Goal: Task Accomplishment & Management: Complete application form

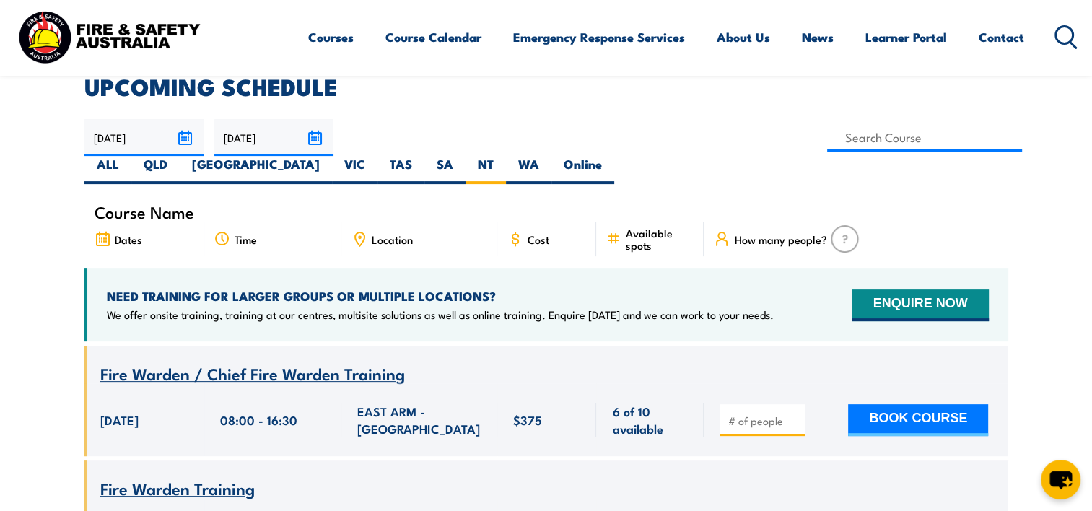
scroll to position [404, 0]
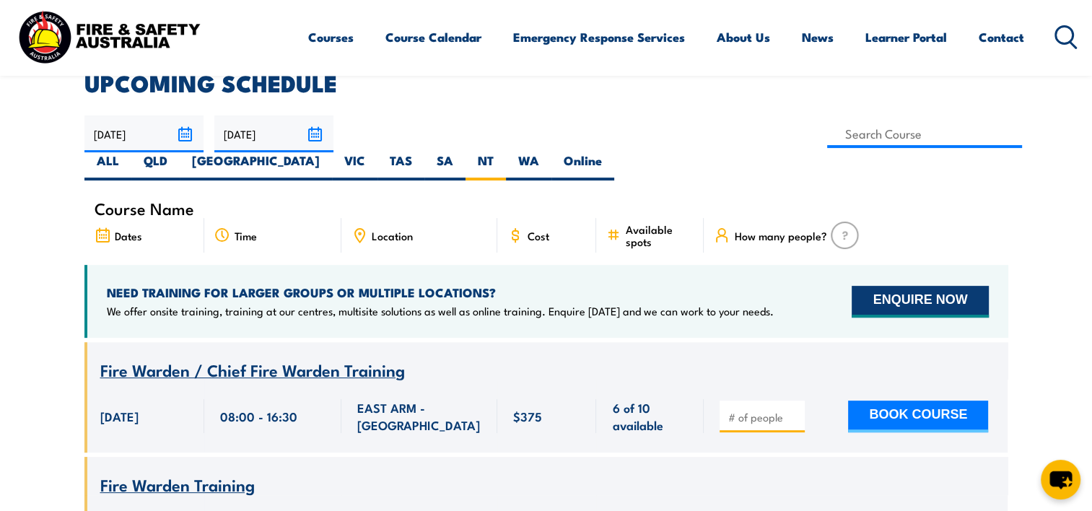
click at [929, 286] on button "ENQUIRE NOW" at bounding box center [920, 302] width 136 height 32
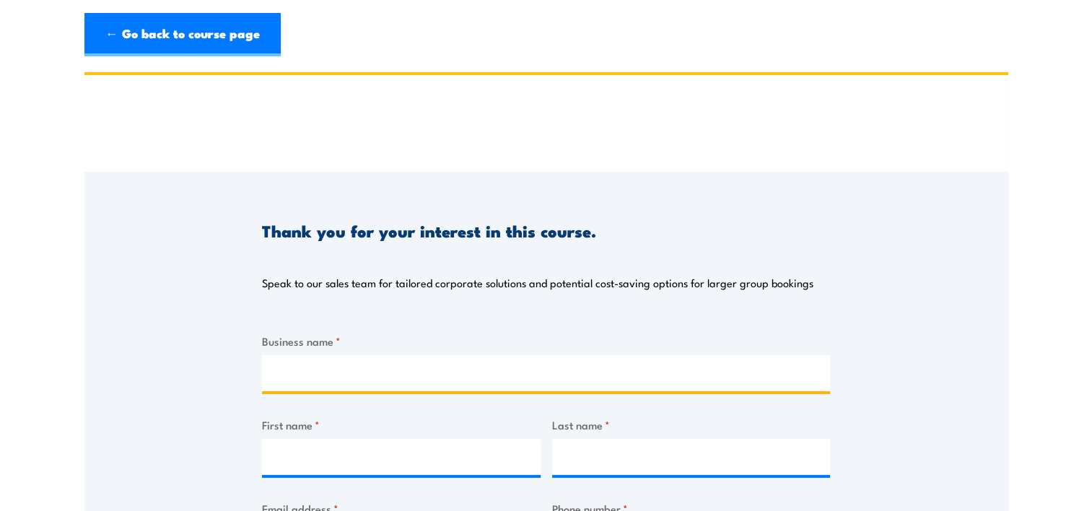
click at [345, 376] on input "Business name *" at bounding box center [546, 373] width 568 height 36
type input "HPA Inc."
type input "[PERSON_NAME]"
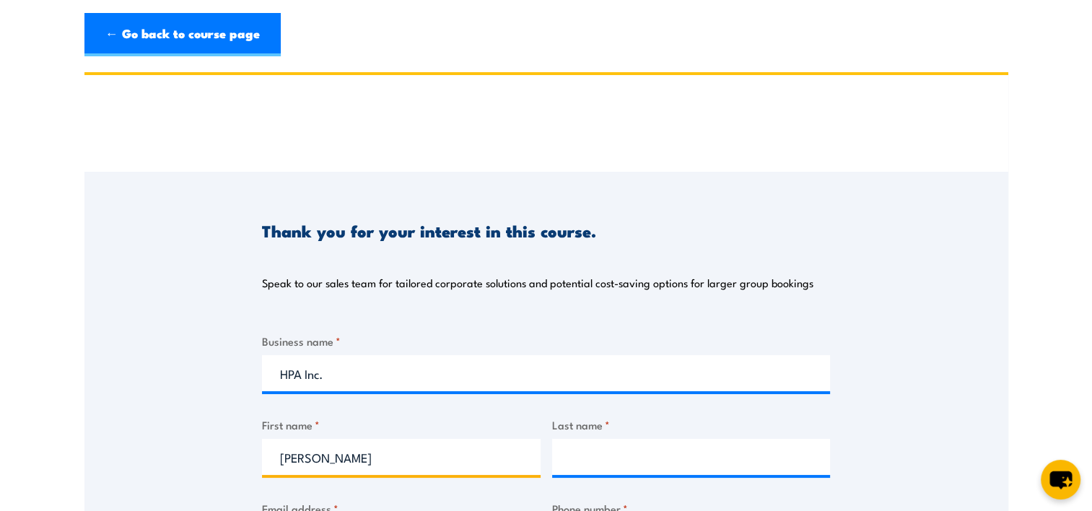
type input "[PERSON_NAME]"
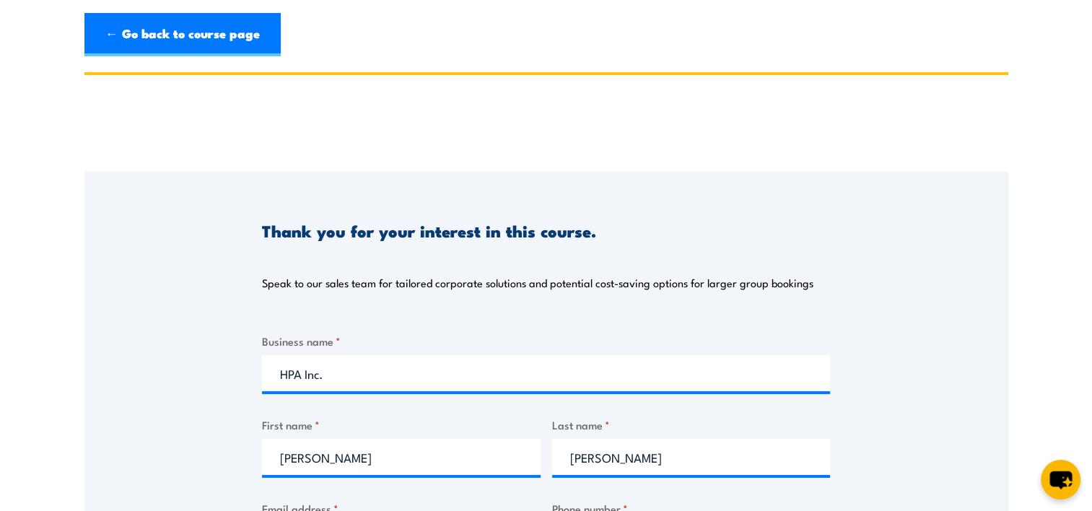
type input "[PERSON_NAME][EMAIL_ADDRESS][PERSON_NAME][DOMAIN_NAME]"
type input "0417011703"
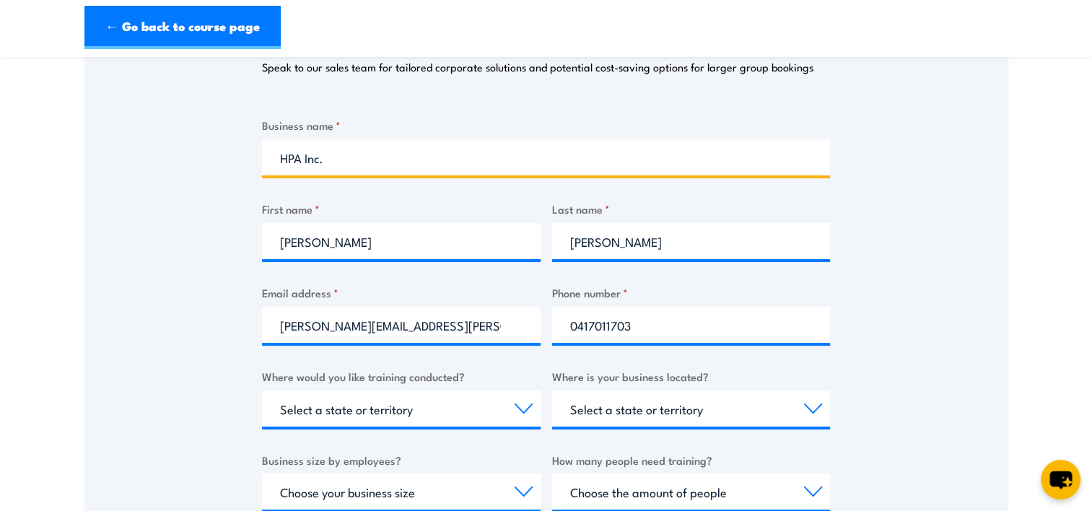
scroll to position [216, 0]
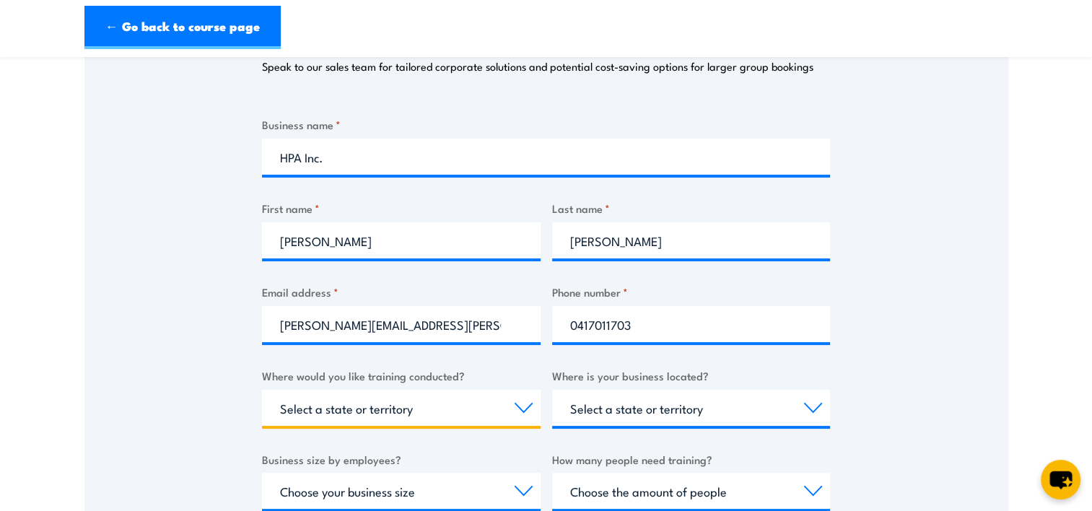
click at [328, 410] on select "Select a state or territory Nationally - multiple locations QLD NSW VIC SA ACT …" at bounding box center [401, 408] width 279 height 36
select select "NT"
click at [262, 390] on select "Select a state or territory Nationally - multiple locations QLD NSW VIC SA ACT …" at bounding box center [401, 408] width 279 height 36
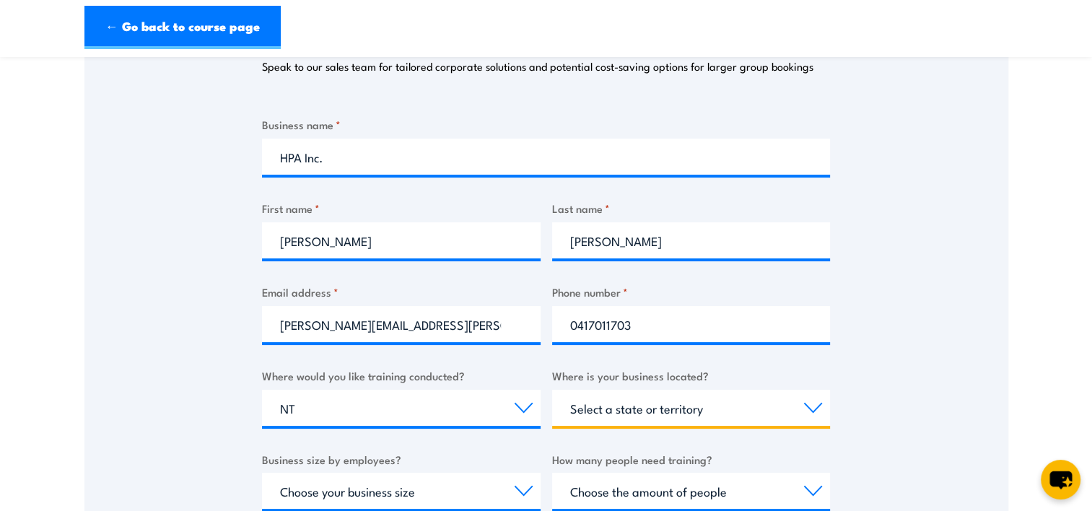
click at [662, 413] on select "Select a state or territory QLD NSW VIC SA ACT WA TAS NT" at bounding box center [691, 408] width 279 height 36
select select "NT"
click at [552, 390] on select "Select a state or territory QLD NSW VIC SA ACT WA TAS NT" at bounding box center [691, 408] width 279 height 36
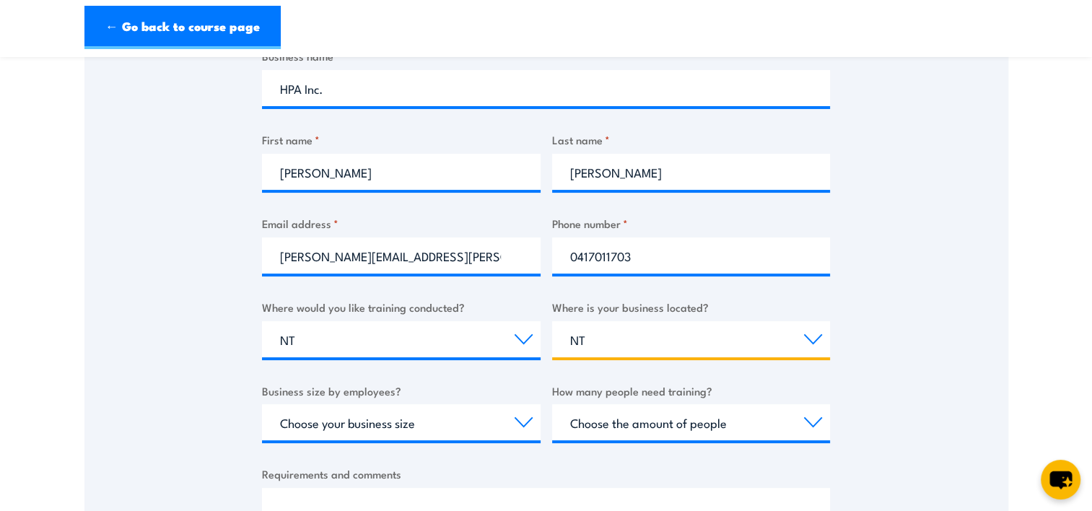
scroll to position [289, 0]
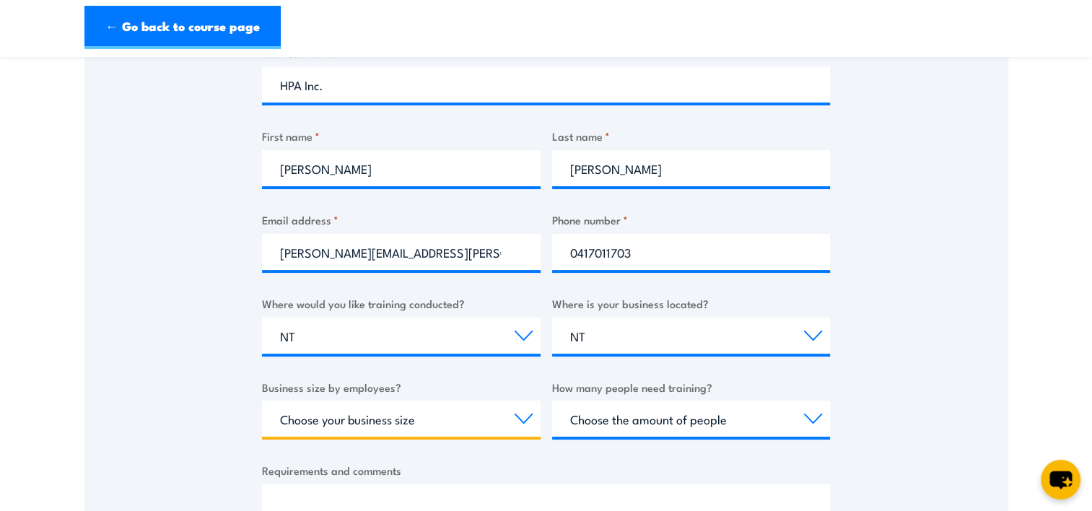
click at [382, 430] on select "Choose your business size 1 to 19 20 to 199 200+" at bounding box center [401, 419] width 279 height 36
click at [262, 401] on select "Choose your business size 1 to 19 20 to 199 200+" at bounding box center [401, 419] width 279 height 36
click at [520, 428] on select "Choose your business size 1 to 19 20 to 199 200+" at bounding box center [401, 419] width 279 height 36
select select "20 to 199"
click at [262, 401] on select "Choose your business size 1 to 19 20 to 199 200+" at bounding box center [401, 419] width 279 height 36
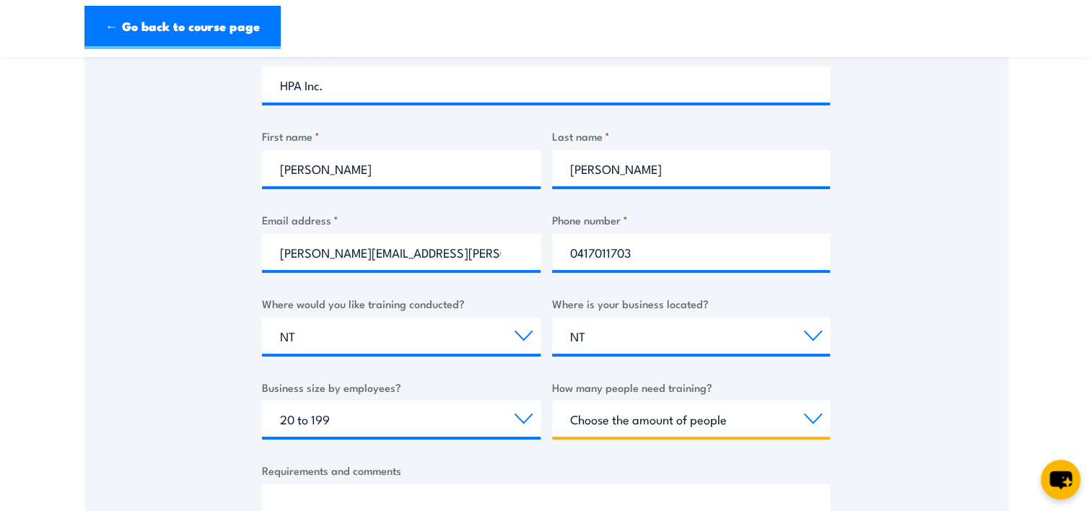
click at [668, 430] on select "Choose the amount of people 1 to 4 5 to 19 20+" at bounding box center [691, 419] width 279 height 36
select select "5 to 19"
click at [552, 401] on select "Choose the amount of people 1 to 4 5 to 19 20+" at bounding box center [691, 419] width 279 height 36
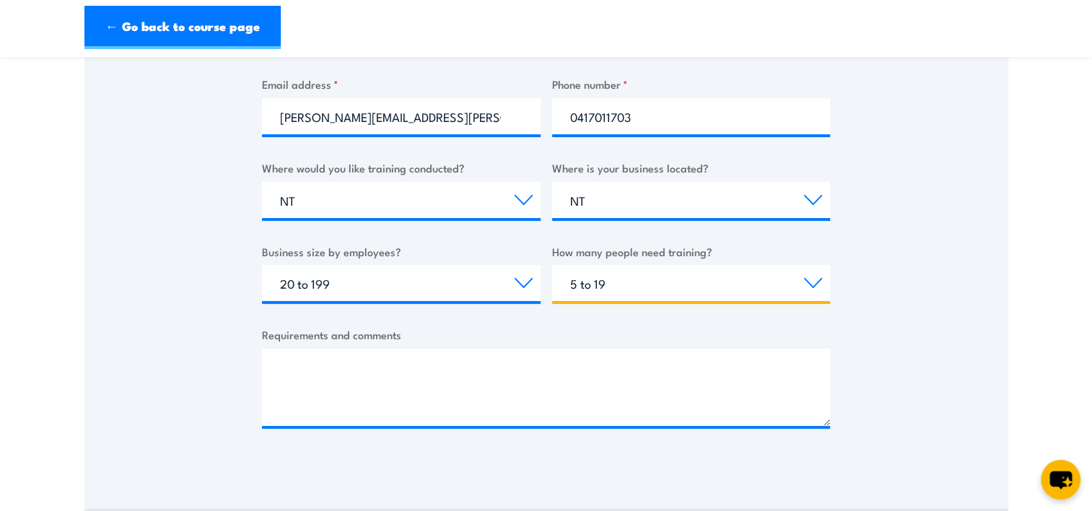
scroll to position [433, 0]
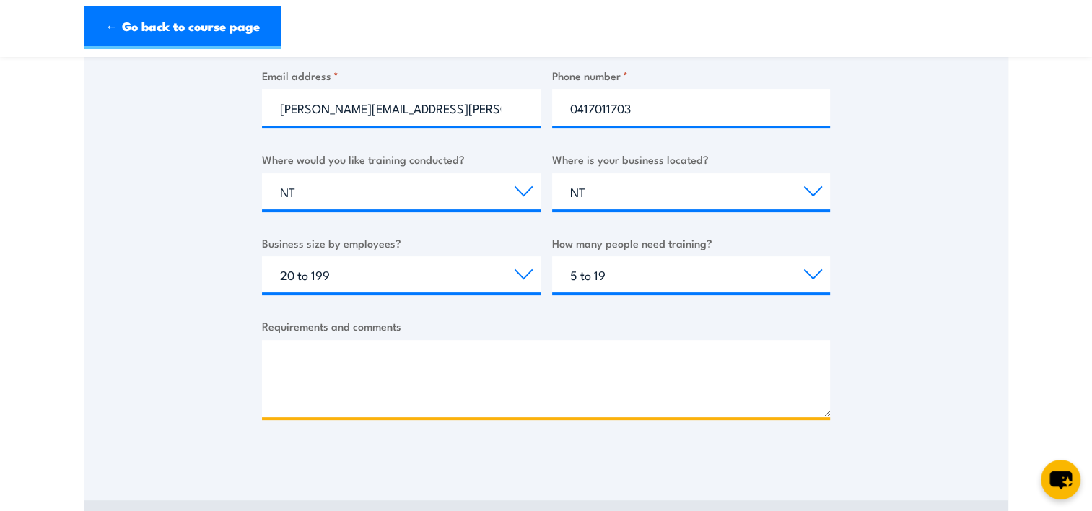
click at [312, 355] on textarea "Requirements and comments" at bounding box center [546, 378] width 568 height 77
click at [523, 362] on textarea "Requirements and comments" at bounding box center [546, 378] width 568 height 77
click at [303, 348] on textarea "Requirements and comments" at bounding box center [546, 378] width 568 height 77
click at [382, 364] on textarea "Requirements and comments" at bounding box center [546, 378] width 568 height 77
type textarea "g"
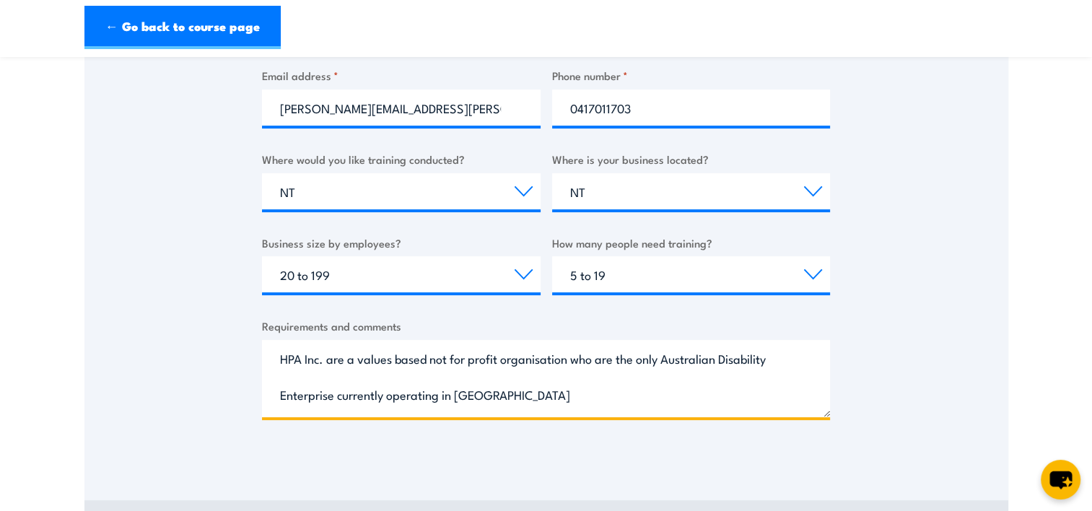
click at [661, 364] on textarea "HPA Inc. are a values based not for profit organisation who are the only Austra…" at bounding box center [546, 378] width 568 height 77
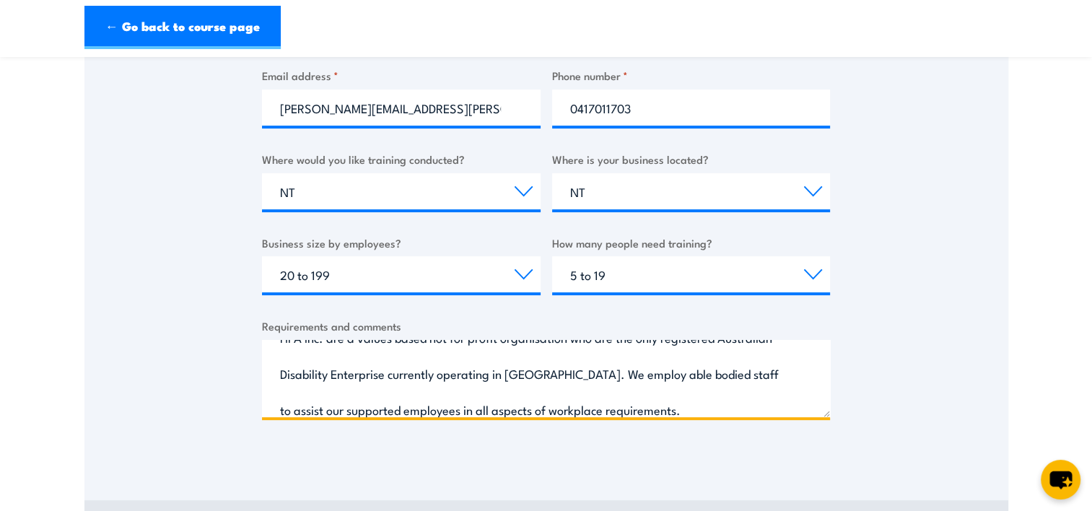
drag, startPoint x: 548, startPoint y: 375, endPoint x: 560, endPoint y: 366, distance: 15.0
click at [550, 373] on textarea "HPA Inc. are a values based not for profit organisation who are the only regist…" at bounding box center [546, 378] width 568 height 77
click at [753, 378] on textarea "HPA Inc. are a values based not for profit organisation who are the only regist…" at bounding box center [546, 378] width 568 height 77
click at [600, 404] on textarea "HPA Inc. are a values based not for profit organisation who are the only regist…" at bounding box center [546, 378] width 568 height 77
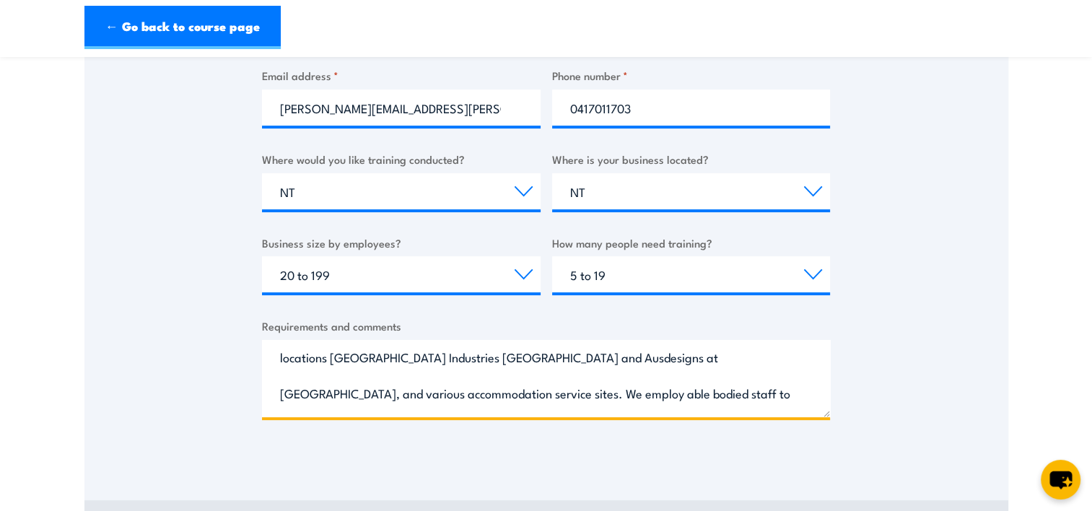
scroll to position [103, 0]
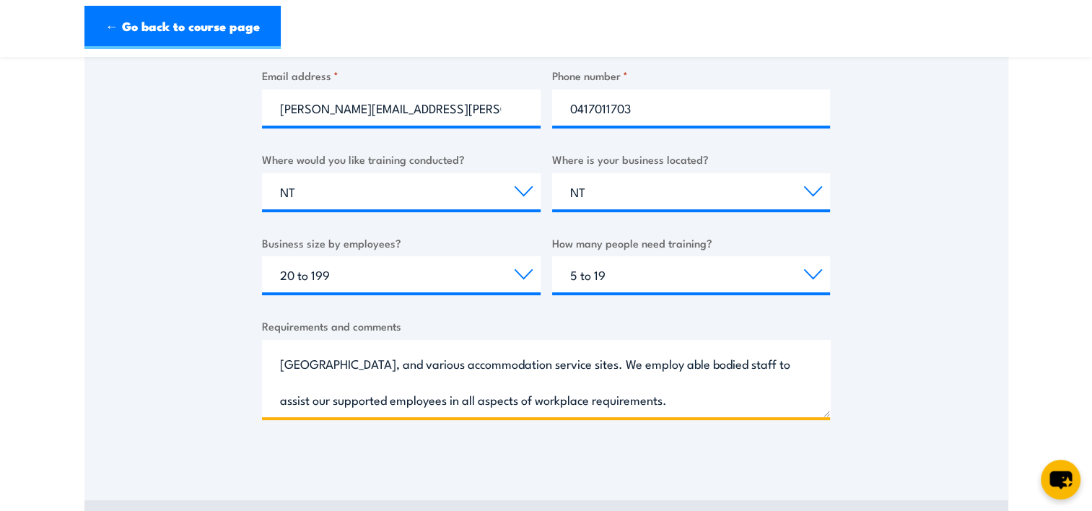
click at [406, 401] on textarea "HPA Inc. are a values based not for profit organisation who are the only regist…" at bounding box center [546, 378] width 568 height 77
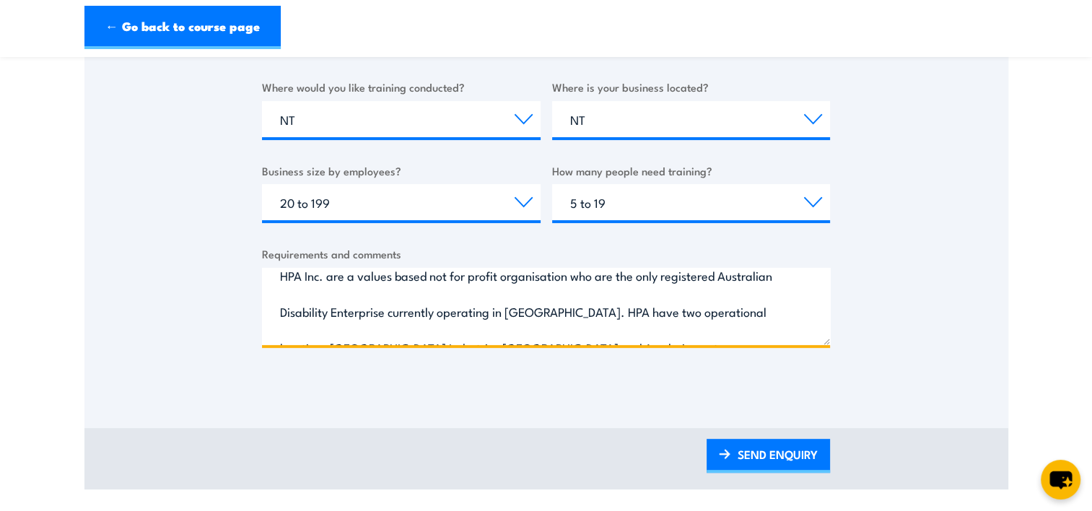
scroll to position [0, 0]
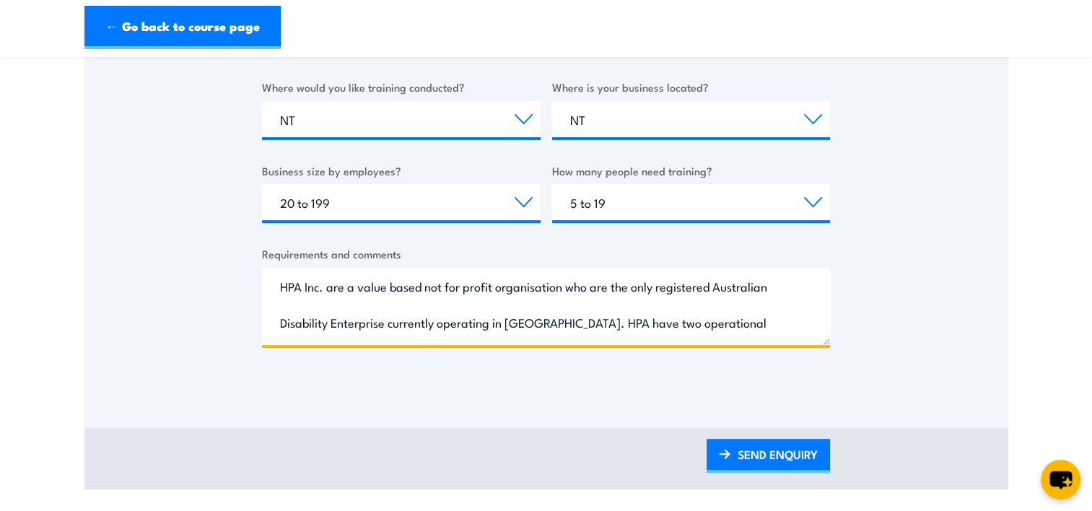
click at [611, 286] on textarea "HPA Inc. are a value based not for profit organisation who are the only registe…" at bounding box center [546, 306] width 568 height 77
drag, startPoint x: 451, startPoint y: 320, endPoint x: 495, endPoint y: 323, distance: 44.1
click at [495, 325] on textarea "HPA Inc. are a value based not for profit organisation who are currently the on…" at bounding box center [546, 306] width 568 height 77
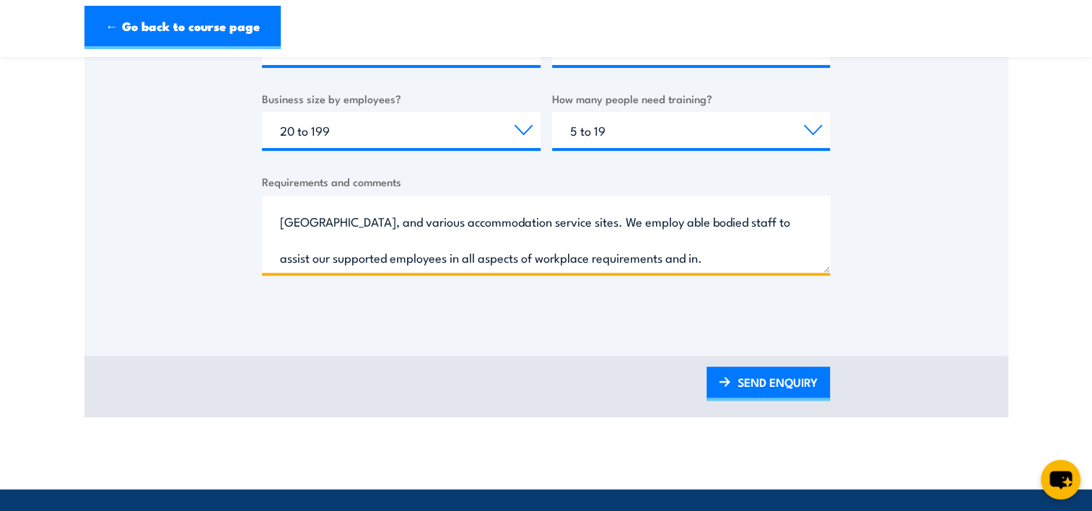
scroll to position [103, 0]
drag, startPoint x: 315, startPoint y: 268, endPoint x: 295, endPoint y: 253, distance: 24.8
click at [294, 258] on textarea "HPA Inc. are a value based not for profit organisation who are currently the on…" at bounding box center [546, 234] width 568 height 77
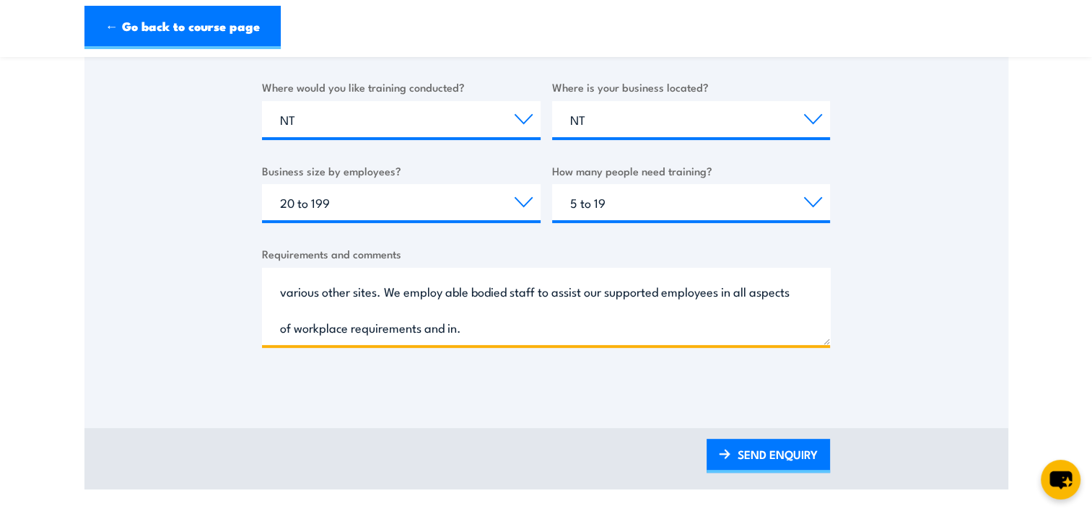
click at [391, 326] on textarea "HPA Inc. are a value based not for profit organisation who are currently the on…" at bounding box center [546, 306] width 568 height 77
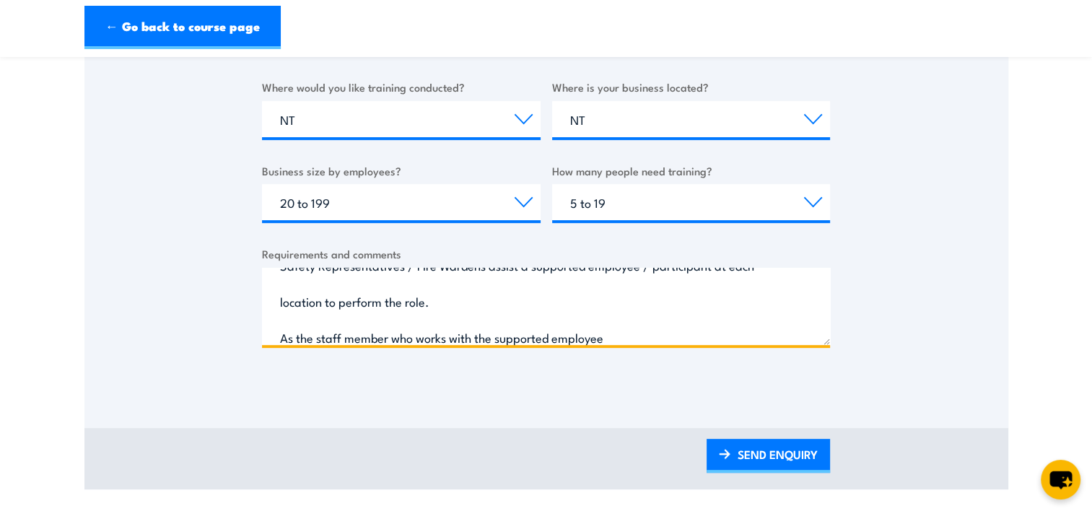
scroll to position [211, 0]
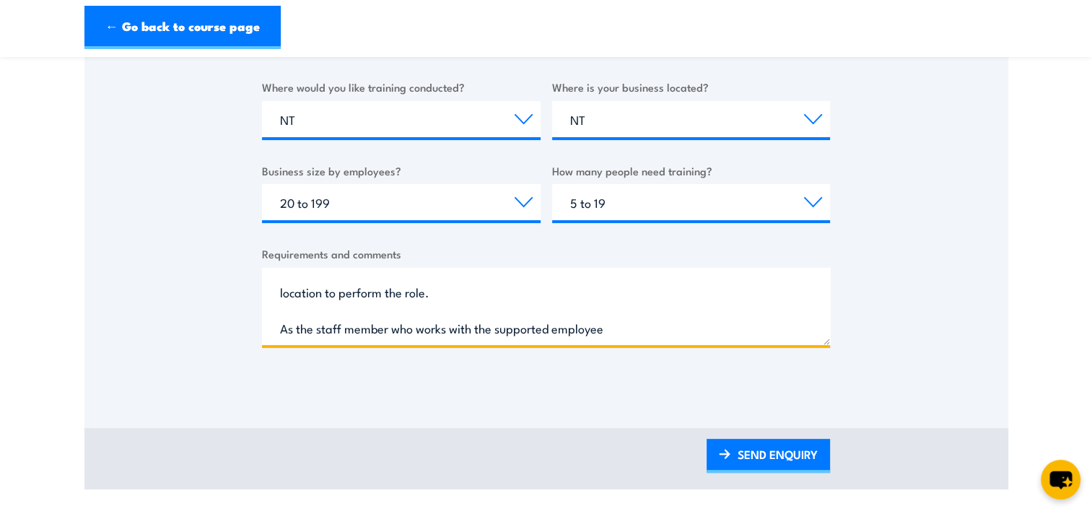
click at [390, 292] on textarea "HPA Inc. are a value based not for profit organisation who are currently the on…" at bounding box center [546, 306] width 568 height 77
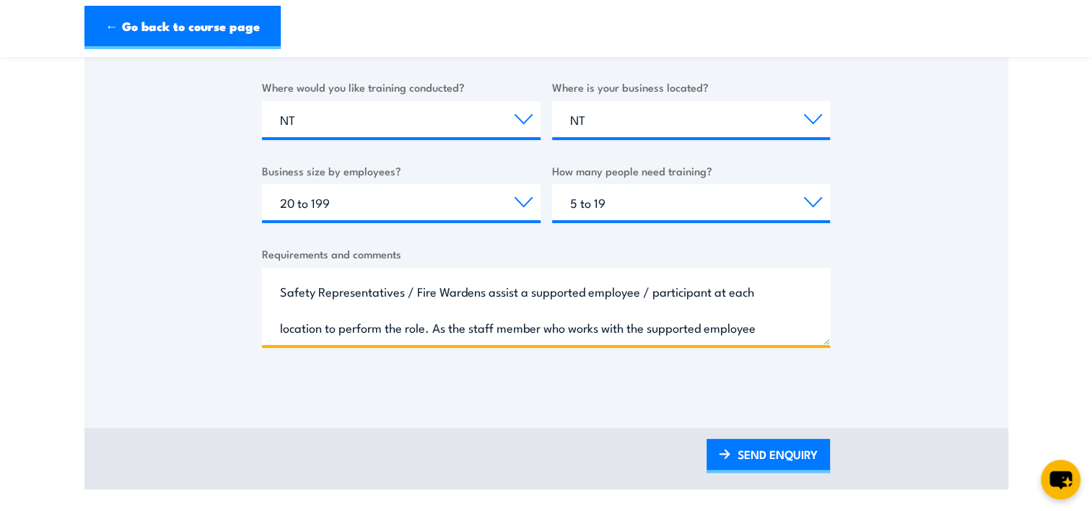
scroll to position [175, 0]
click at [721, 336] on textarea "HPA Inc. are a value based not for profit organisation who are currently the on…" at bounding box center [546, 306] width 568 height 77
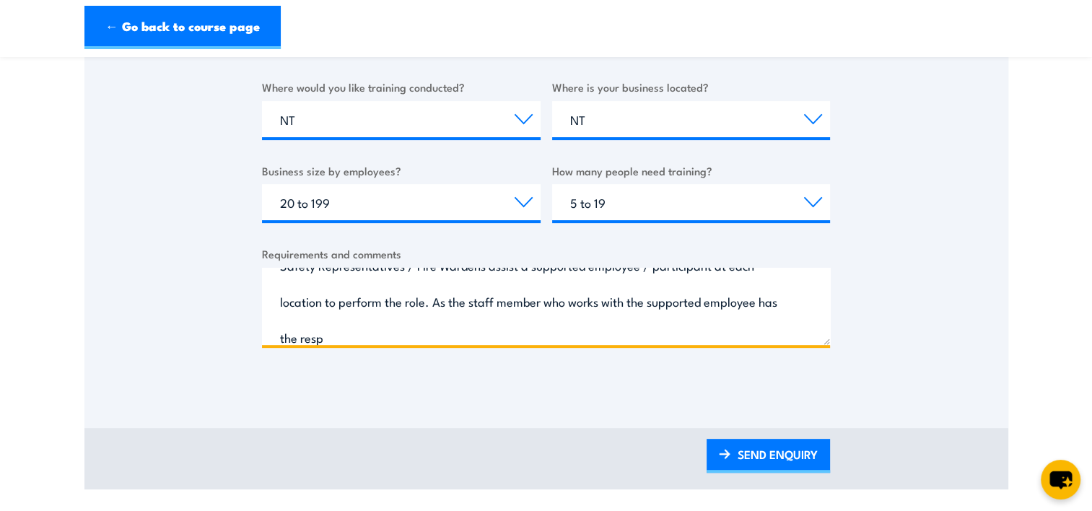
scroll to position [175, 0]
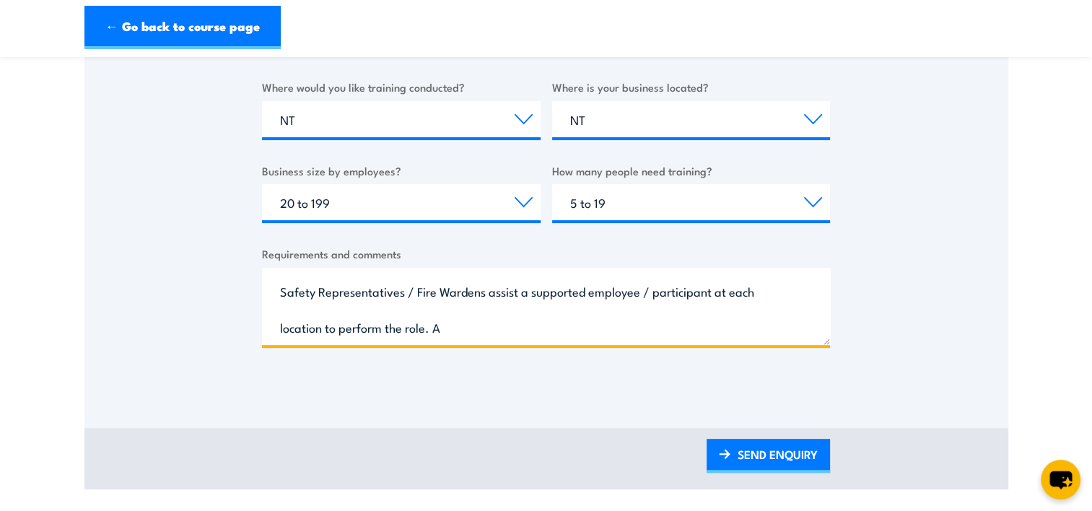
type textarea "HPA Inc. are a value based not for profit organisation who are currently the on…"
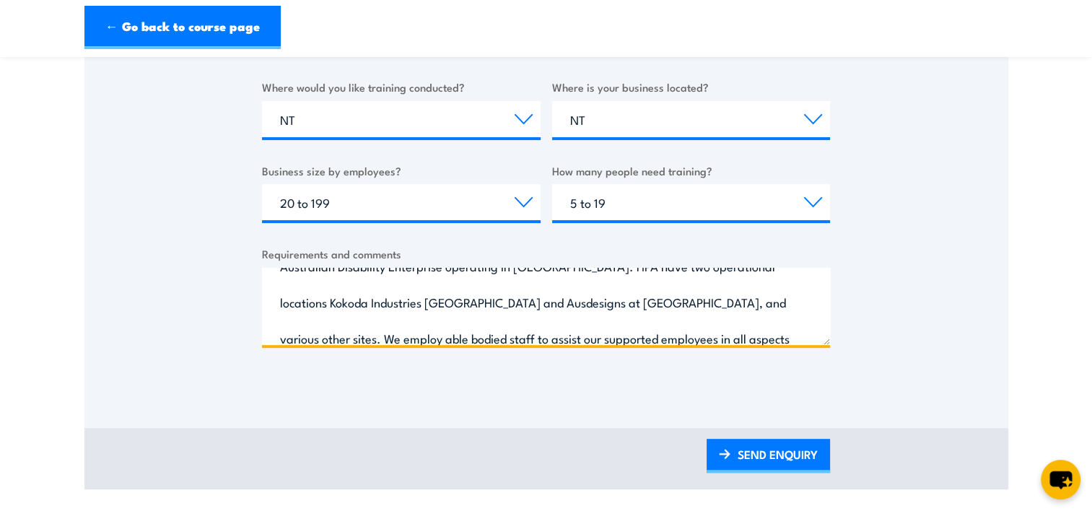
scroll to position [0, 0]
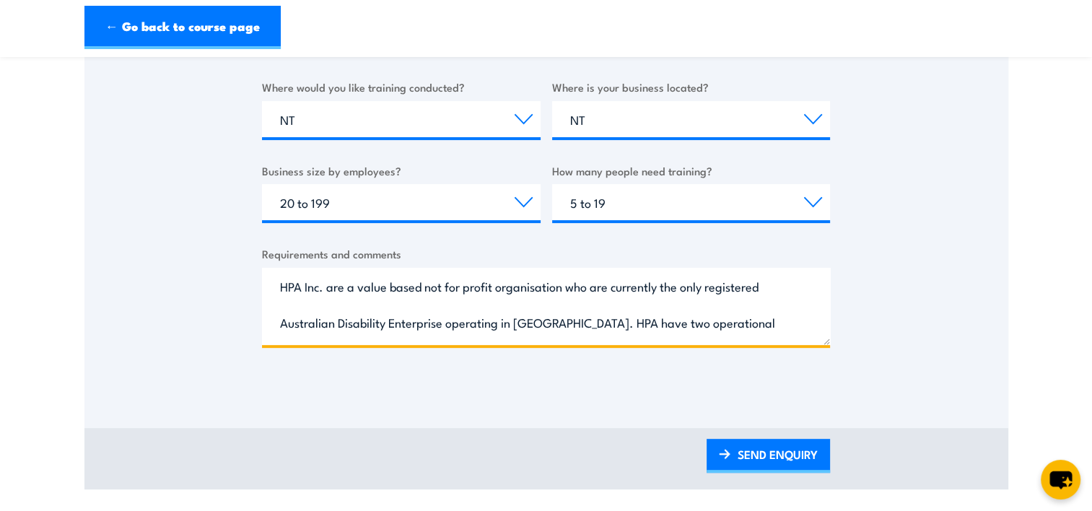
drag, startPoint x: 352, startPoint y: 332, endPoint x: 256, endPoint y: 249, distance: 126.9
click at [256, 249] on div "Thank you for your interest in this course. Speak to our sales team for tailore…" at bounding box center [546, 27] width 924 height 721
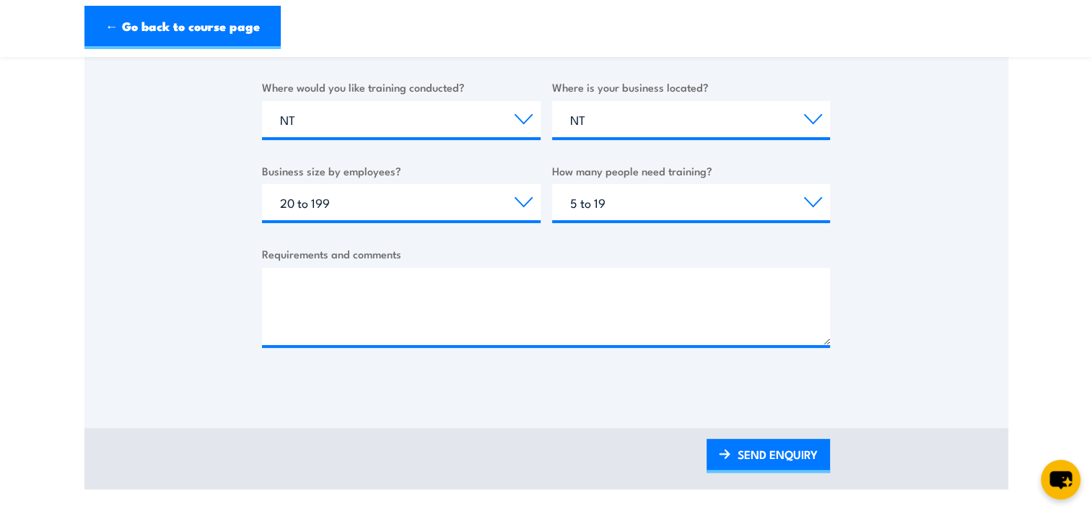
click at [110, 266] on div "Thank you for your interest in this course. Speak to our sales team for tailore…" at bounding box center [546, 27] width 924 height 721
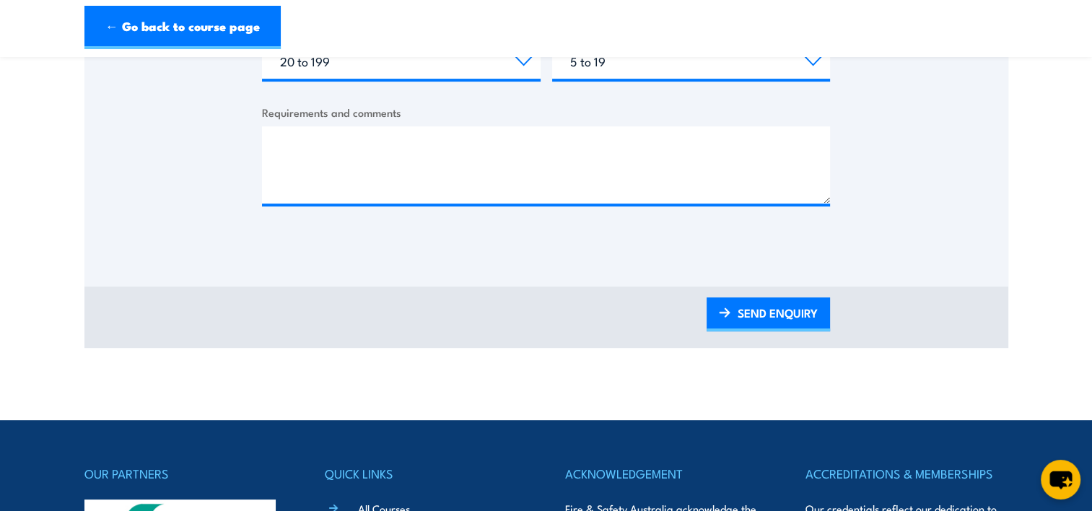
scroll to position [649, 0]
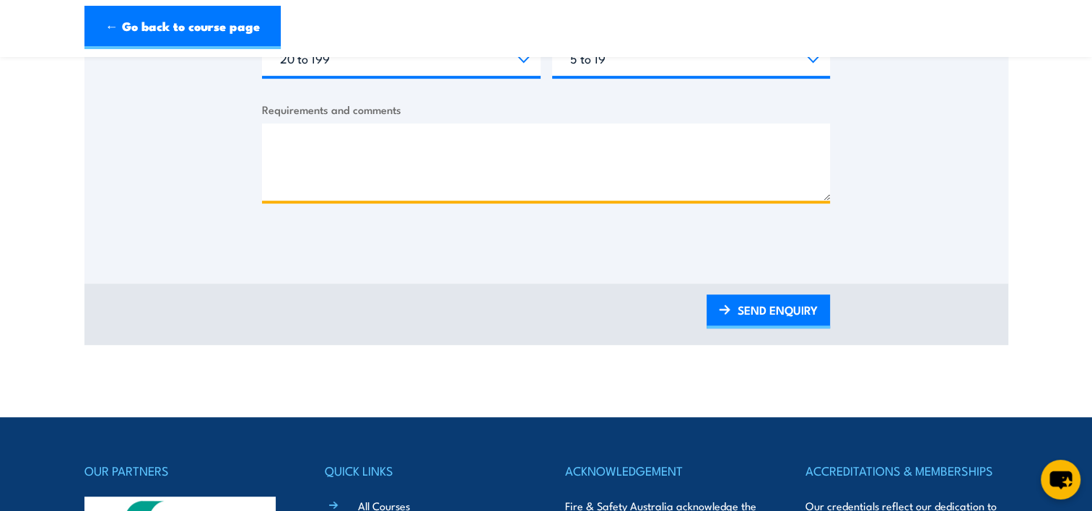
click at [297, 141] on textarea "Requirements and comments" at bounding box center [546, 161] width 568 height 77
paste textarea "HPA Inc. are a value based not for profit organisation we are currently the onl…"
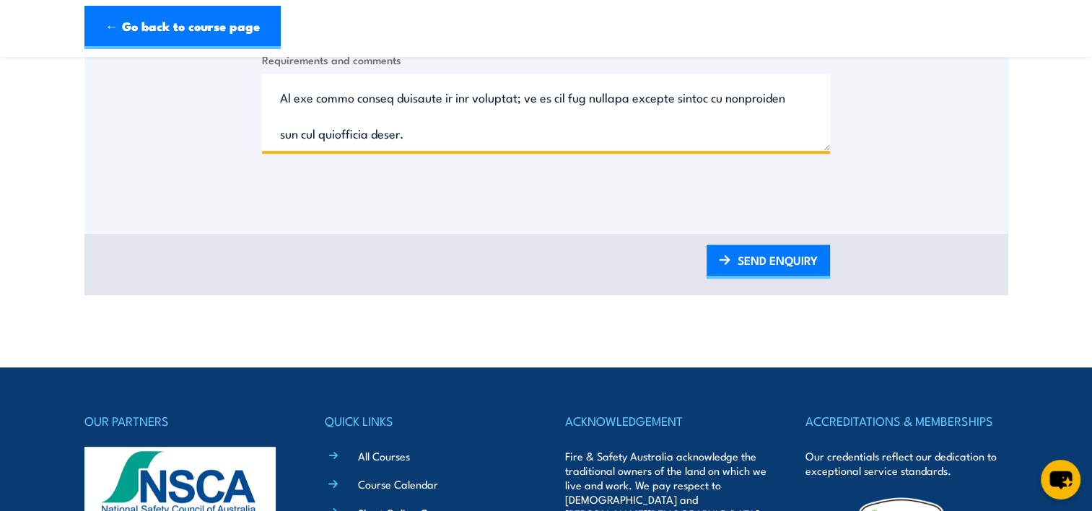
scroll to position [794, 0]
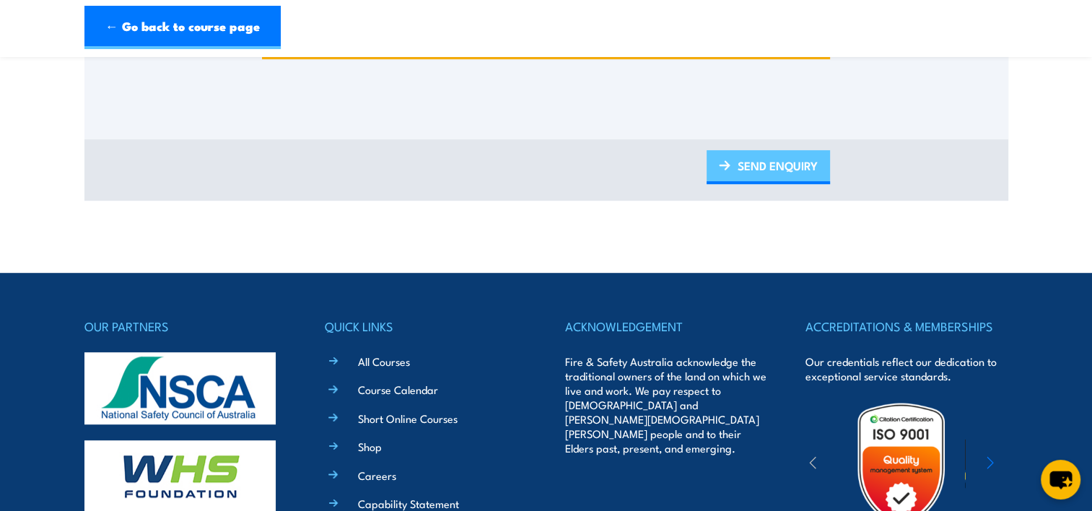
type textarea "HPA Inc. are a value based not for profit organisation we are currently the onl…"
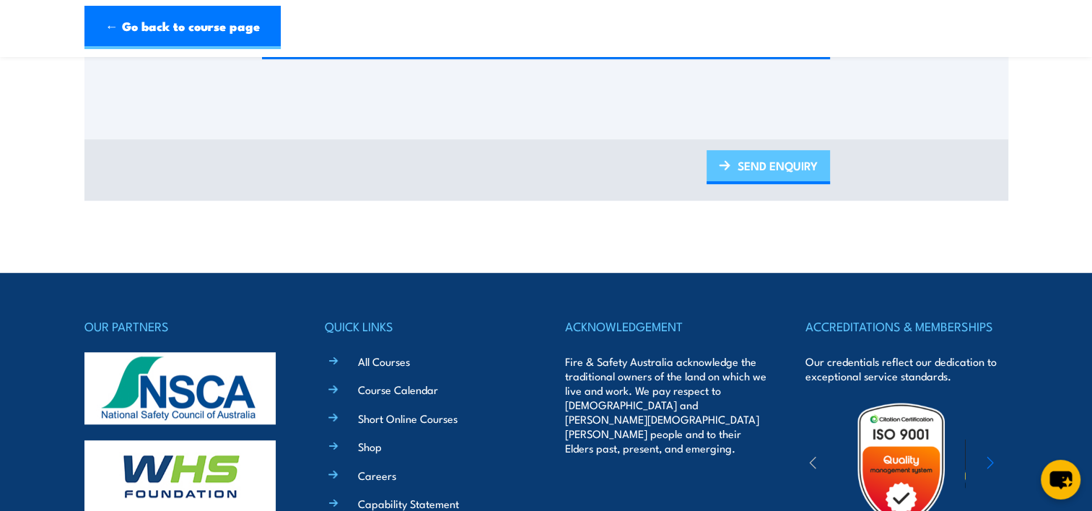
click at [797, 168] on link "SEND ENQUIRY" at bounding box center [767, 167] width 123 height 34
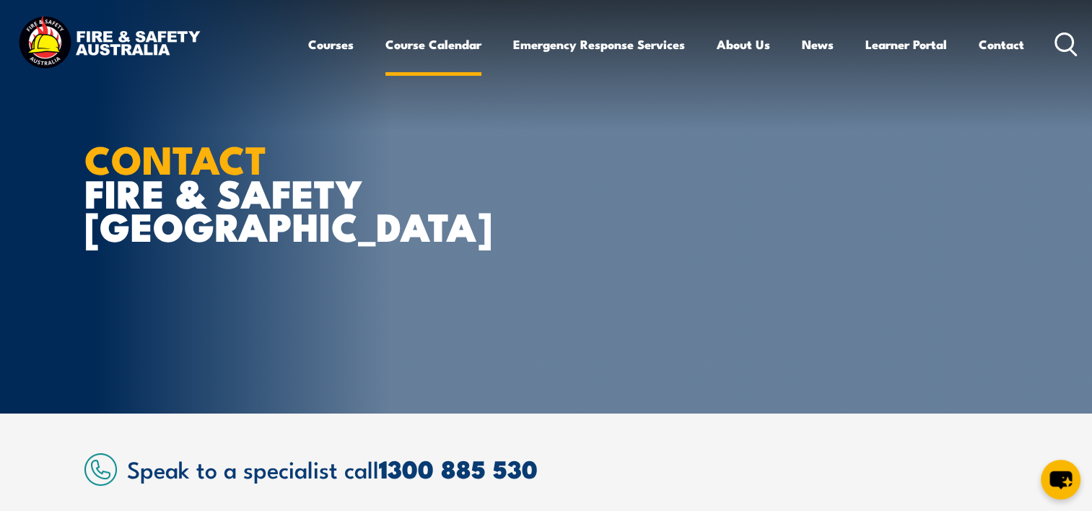
click at [433, 37] on link "Course Calendar" at bounding box center [433, 44] width 96 height 38
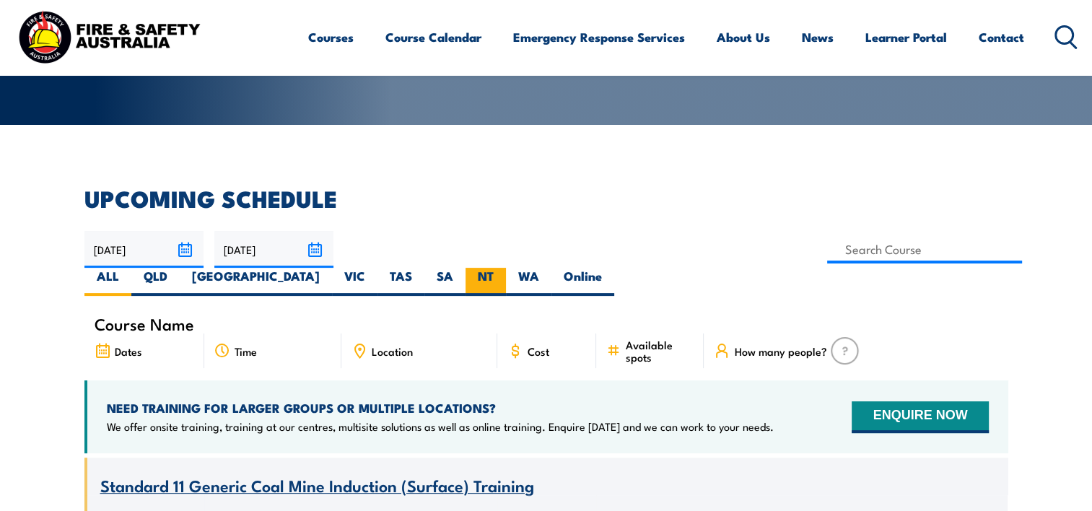
click at [506, 268] on label "NT" at bounding box center [485, 282] width 40 height 28
click at [503, 268] on input "NT" at bounding box center [498, 272] width 9 height 9
radio input "true"
